Goal: Unclear

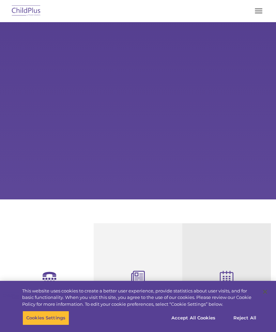
select select "MEDIUM"
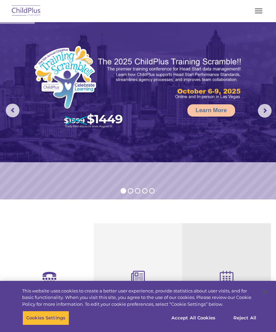
click at [258, 11] on button "button" at bounding box center [259, 10] width 14 height 11
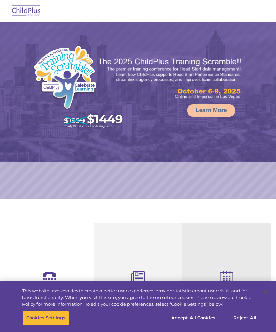
select select "MEDIUM"
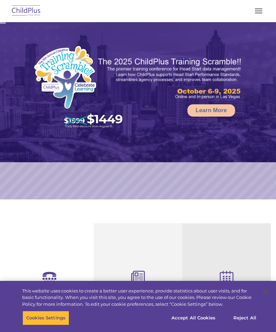
click at [256, 14] on button "button" at bounding box center [259, 10] width 14 height 11
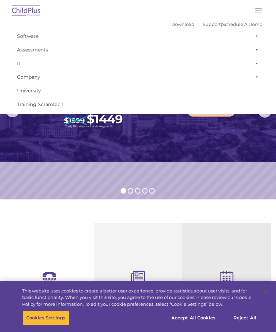
click at [252, 15] on button "button" at bounding box center [259, 10] width 14 height 11
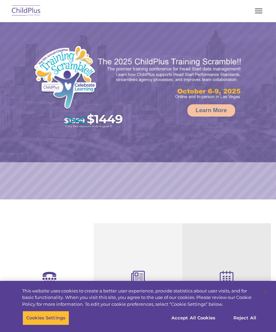
select select "MEDIUM"
